Goal: Task Accomplishment & Management: Manage account settings

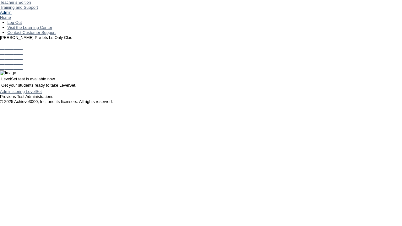
click at [12, 15] on link "Admin" at bounding box center [6, 12] width 12 height 5
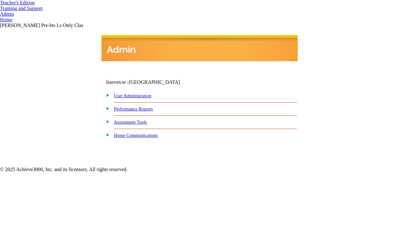
click at [139, 96] on link "User Administration" at bounding box center [132, 95] width 37 height 5
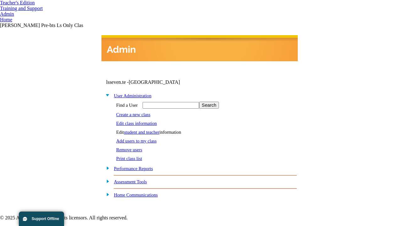
click at [147, 131] on link "student and teacher" at bounding box center [141, 132] width 35 height 5
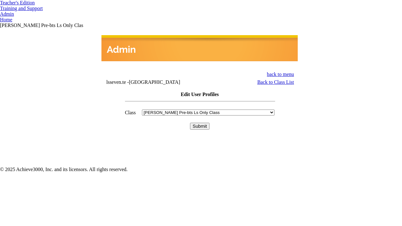
click at [200, 123] on input "Submit" at bounding box center [199, 126] width 19 height 7
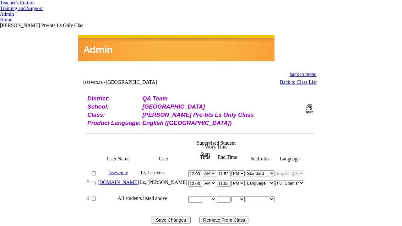
click at [130, 180] on link "bella.ls" at bounding box center [118, 182] width 41 height 5
